Goal: Task Accomplishment & Management: Use online tool/utility

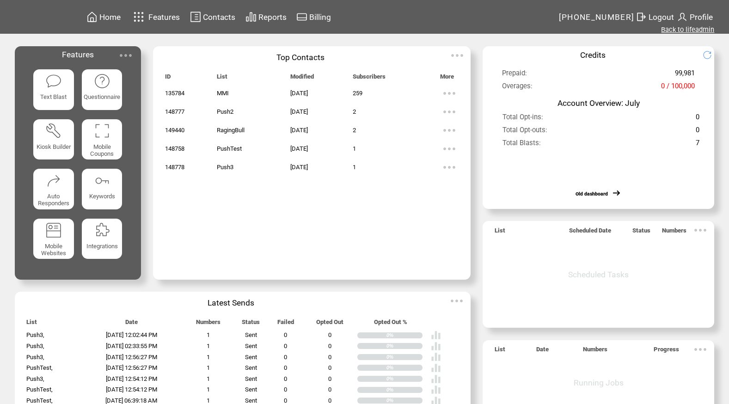
click at [714, 25] on link "Back to lifeadmin" at bounding box center [687, 29] width 53 height 8
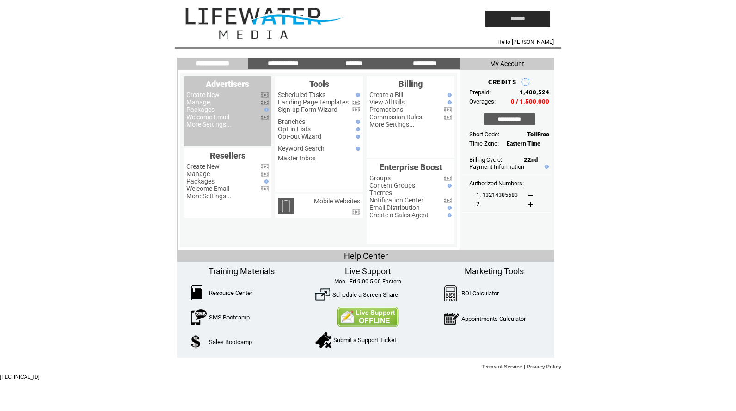
click at [192, 103] on link "Manage" at bounding box center [198, 101] width 24 height 7
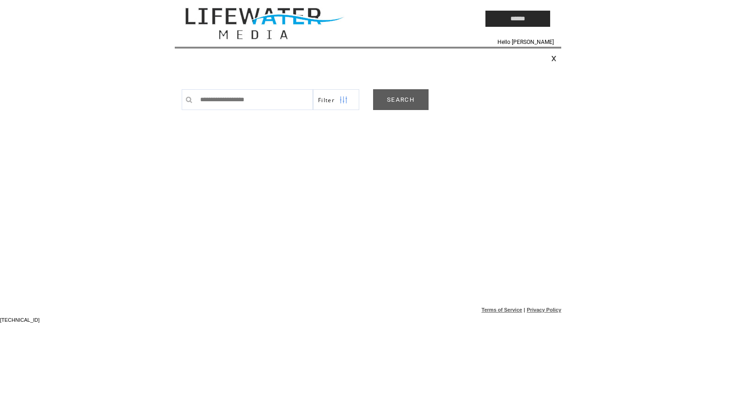
click at [409, 95] on link "SEARCH" at bounding box center [400, 99] width 55 height 21
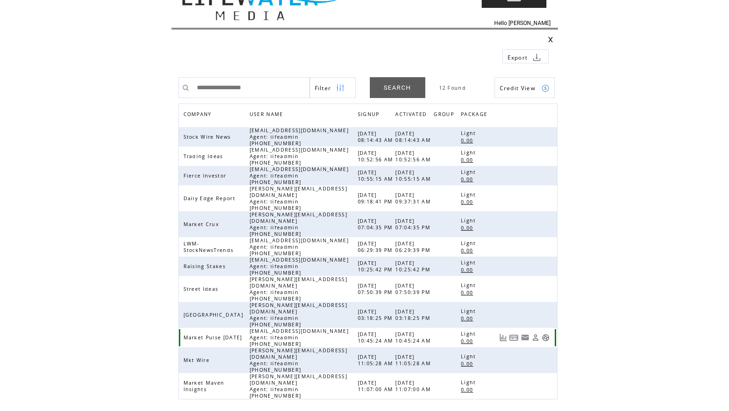
scroll to position [19, 0]
